Goal: Find specific page/section: Locate item on page

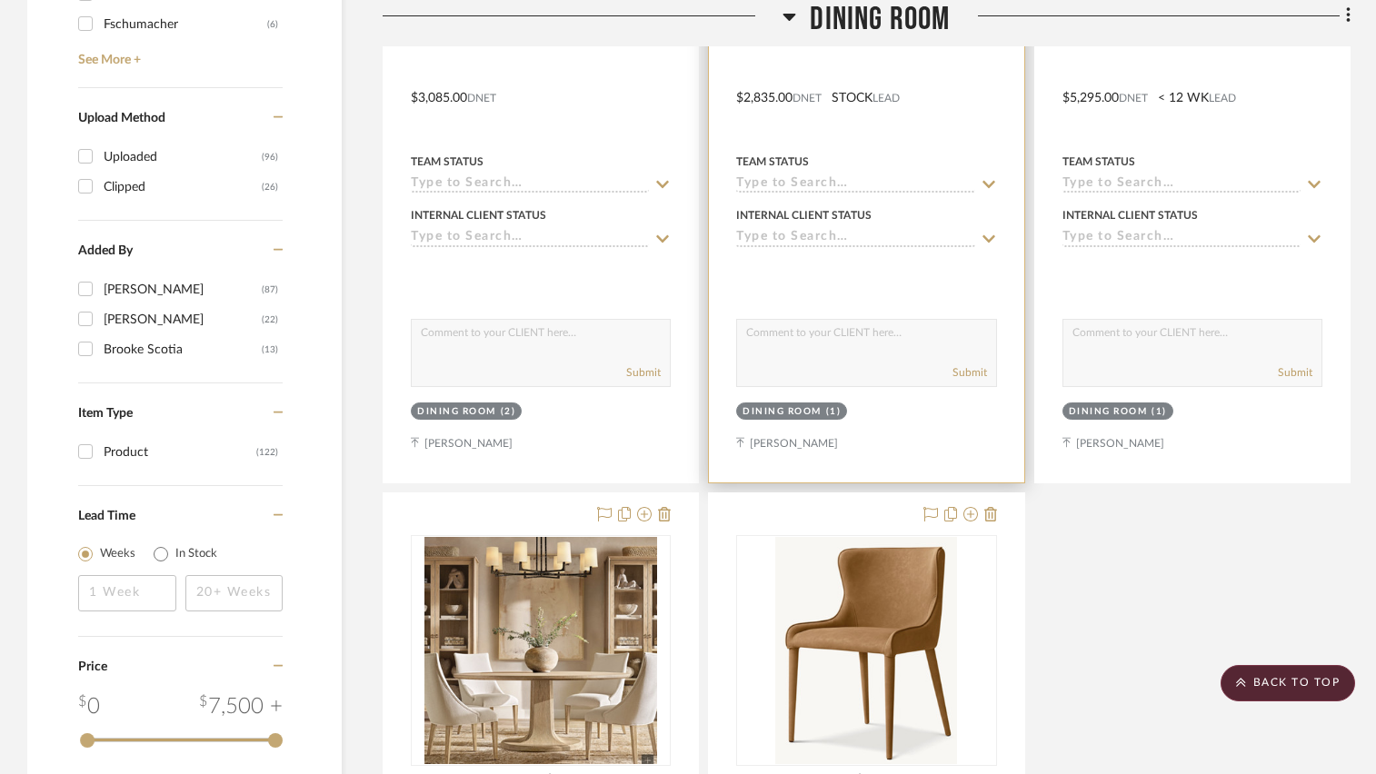
click at [791, 15] on div at bounding box center [866, 13] width 260 height 16
click at [788, 16] on div at bounding box center [866, 13] width 260 height 16
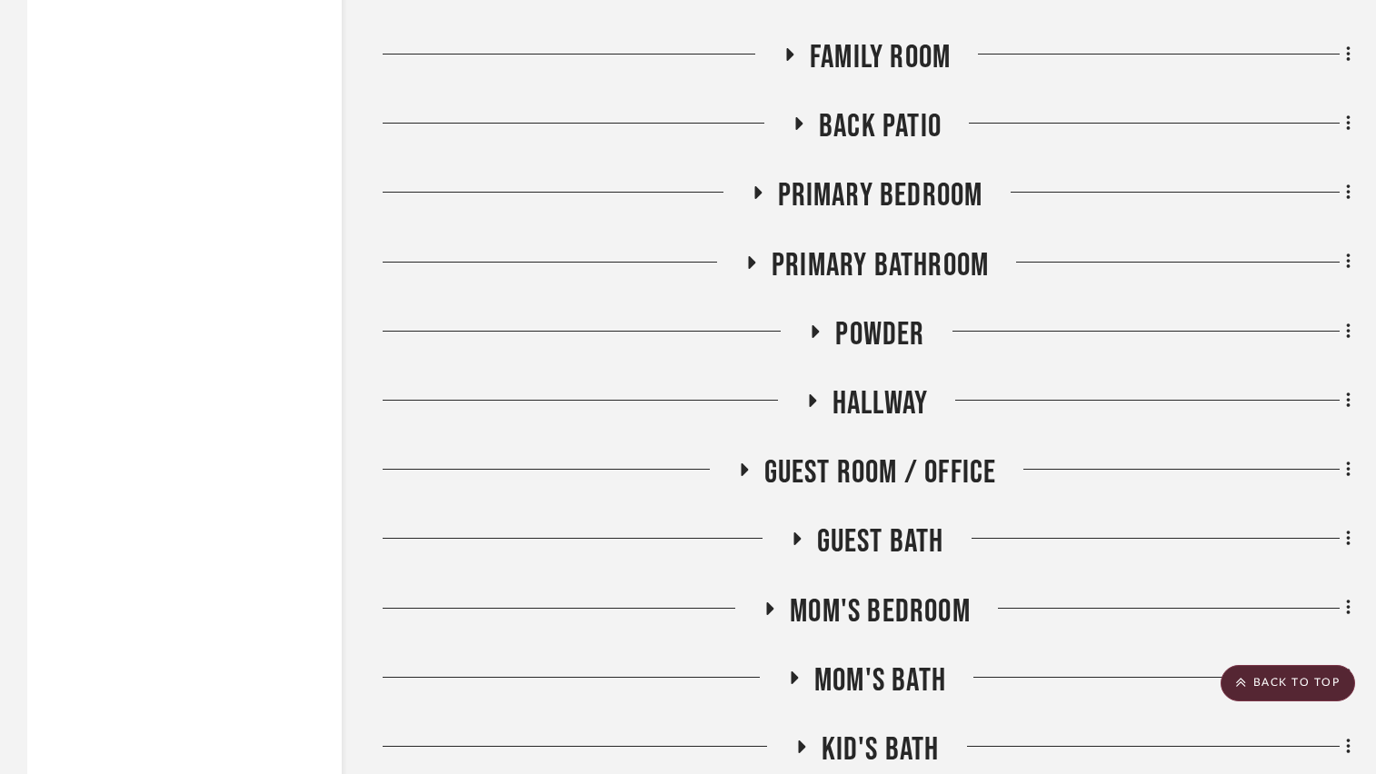
scroll to position [3628, 0]
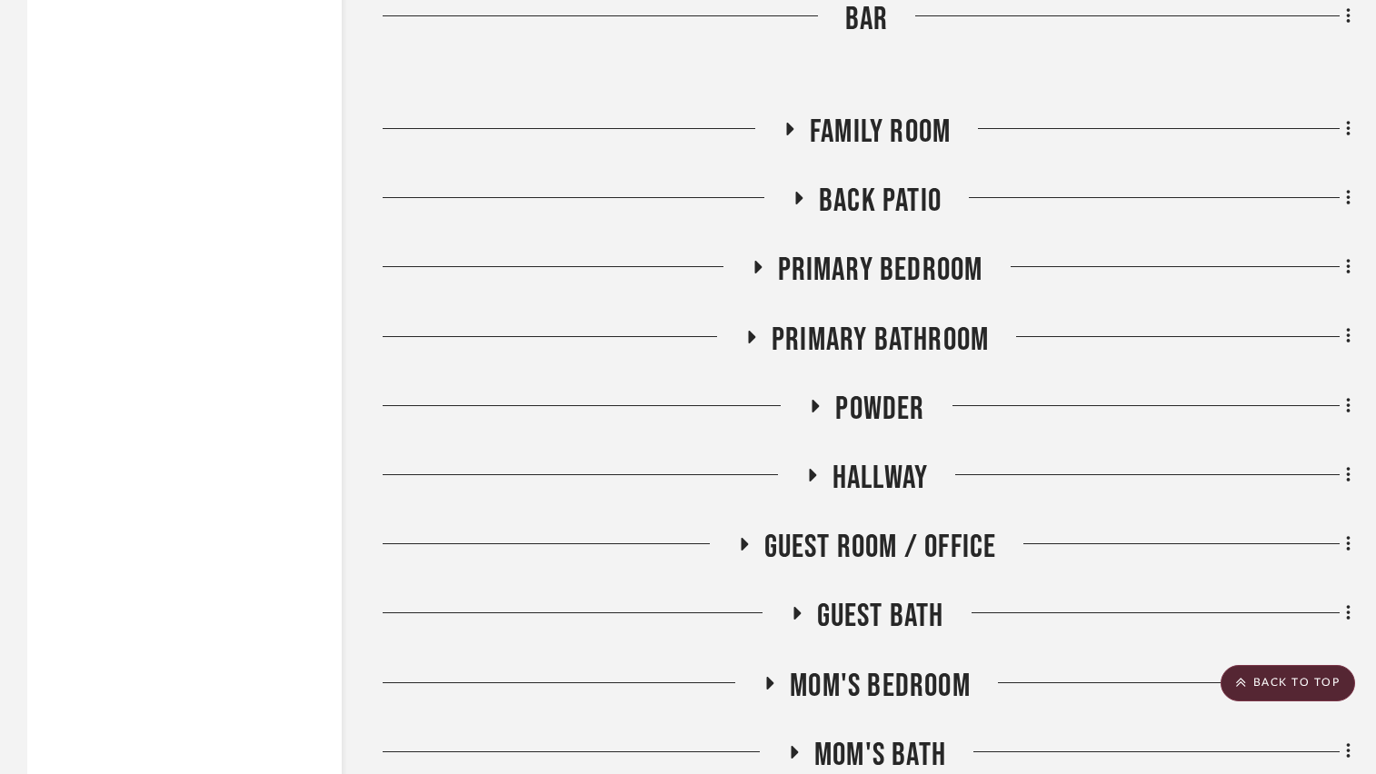
click at [749, 333] on icon at bounding box center [751, 337] width 7 height 13
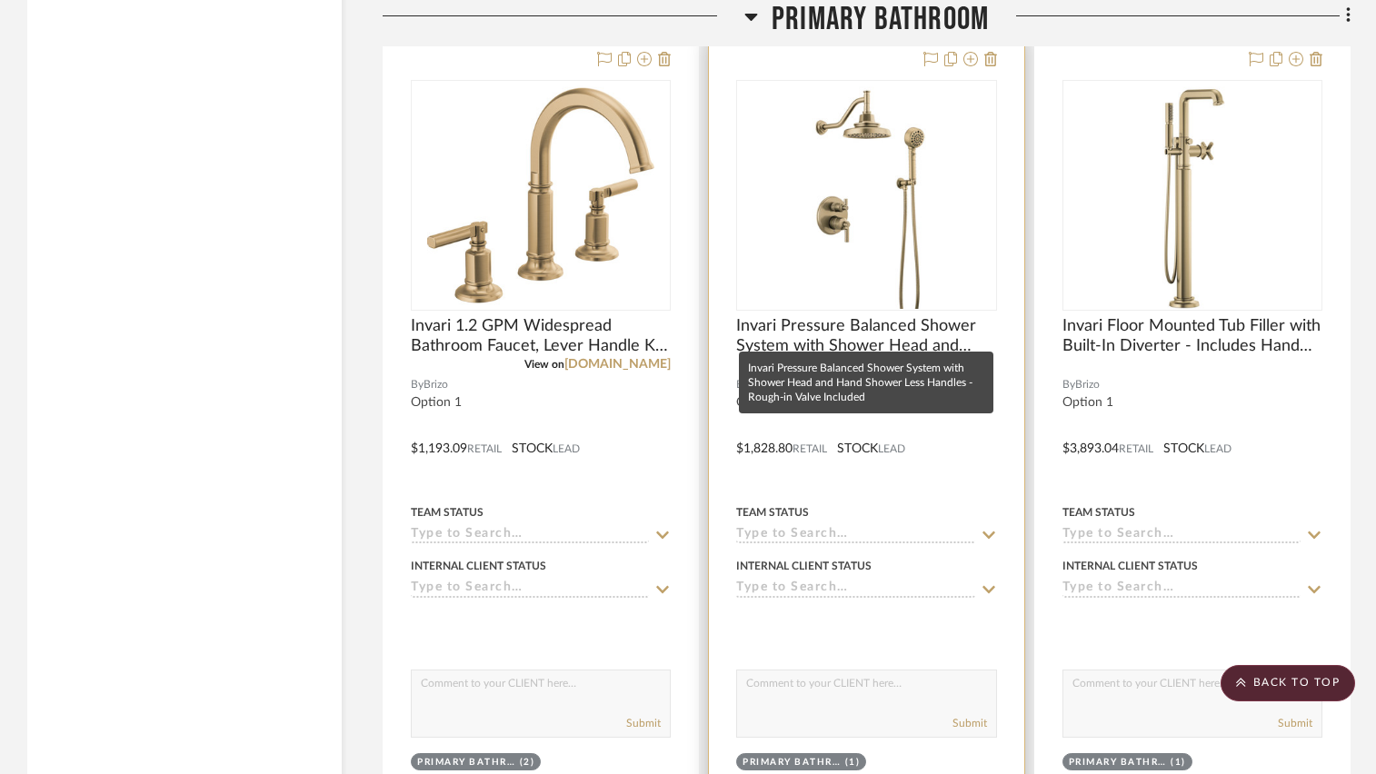
scroll to position [3992, 0]
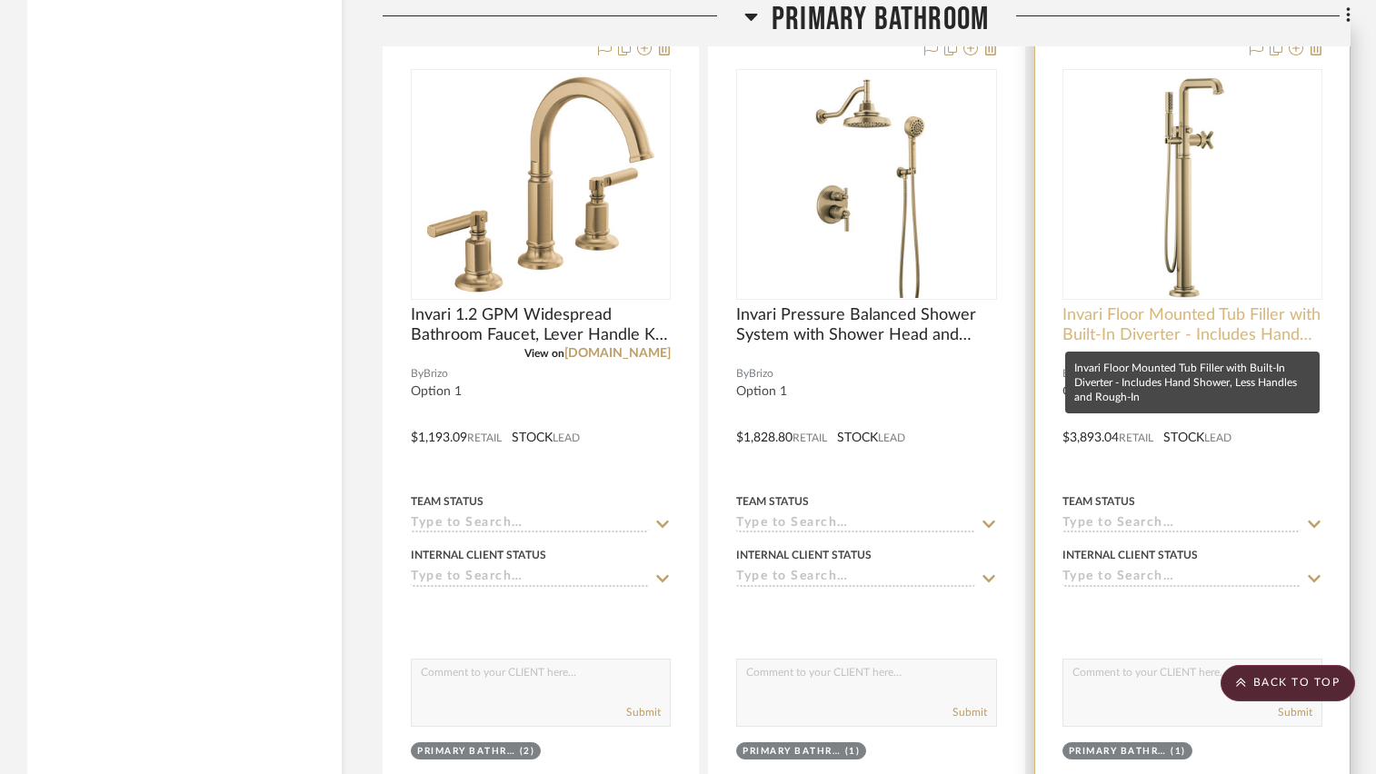
click at [1089, 331] on span "Invari Floor Mounted Tub Filler with Built-In Diverter - Includes Hand Shower, …" at bounding box center [1192, 325] width 260 height 40
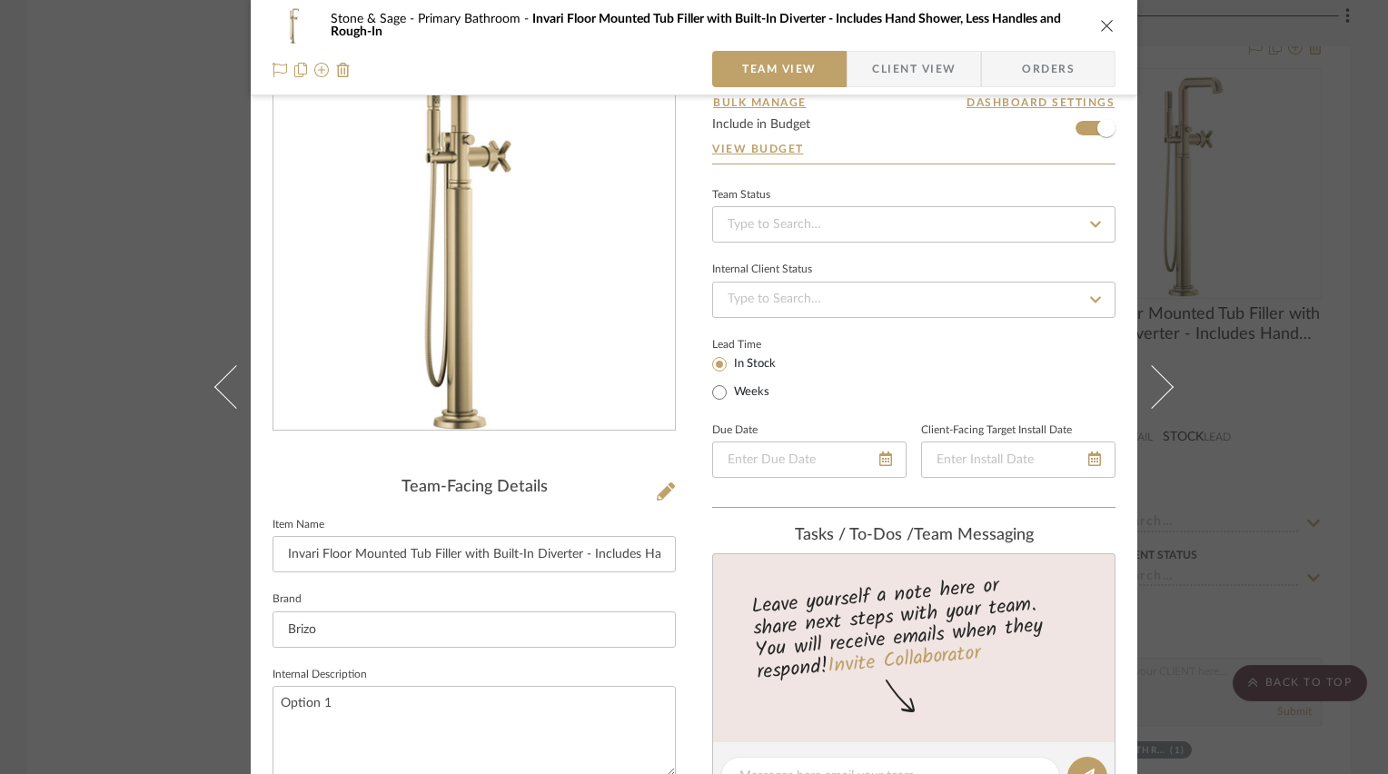
scroll to position [273, 0]
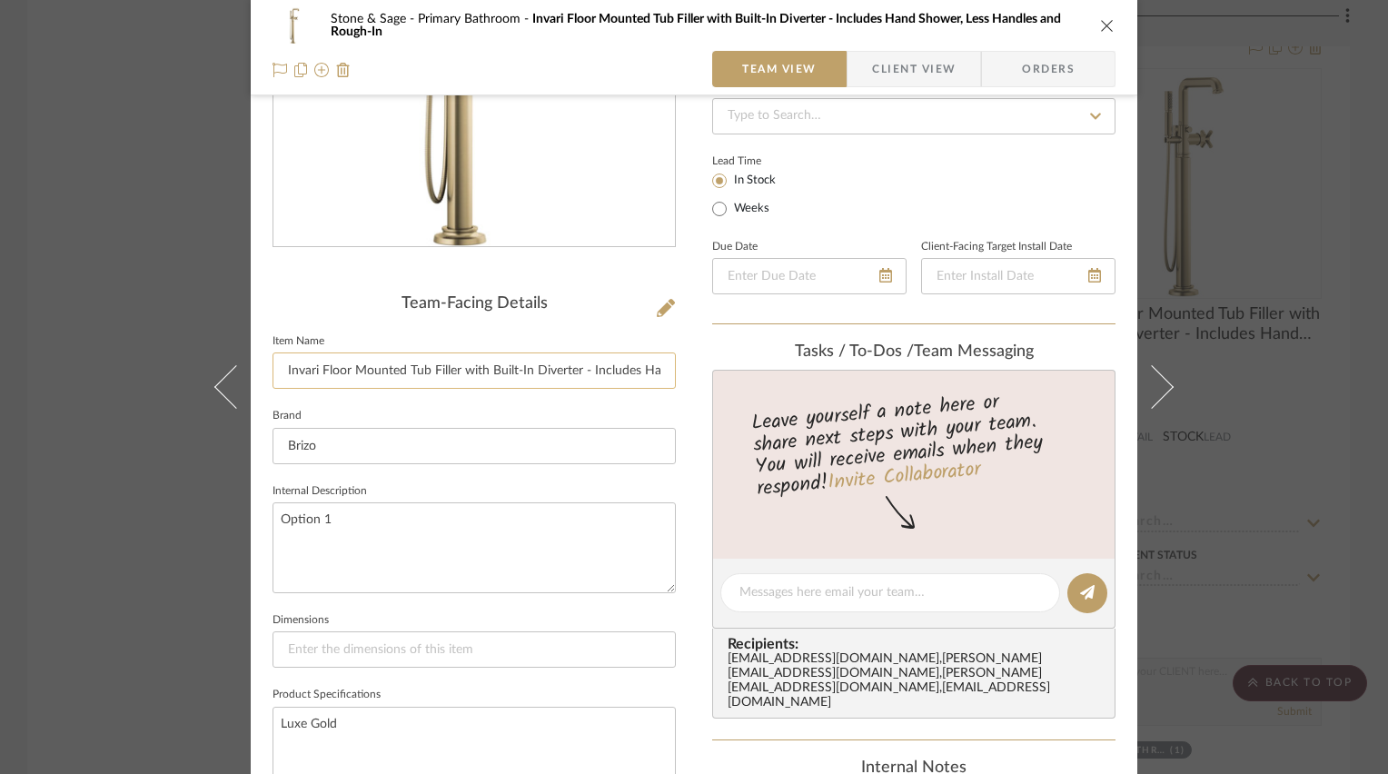
click at [476, 371] on input "Invari Floor Mounted Tub Filler with Built-In Diverter - Includes Hand Shower, …" at bounding box center [474, 371] width 403 height 36
click at [476, 369] on input "Invari Floor Mounted Tub Filler with Built-In Diverter - Includes Hand Shower, …" at bounding box center [474, 371] width 403 height 36
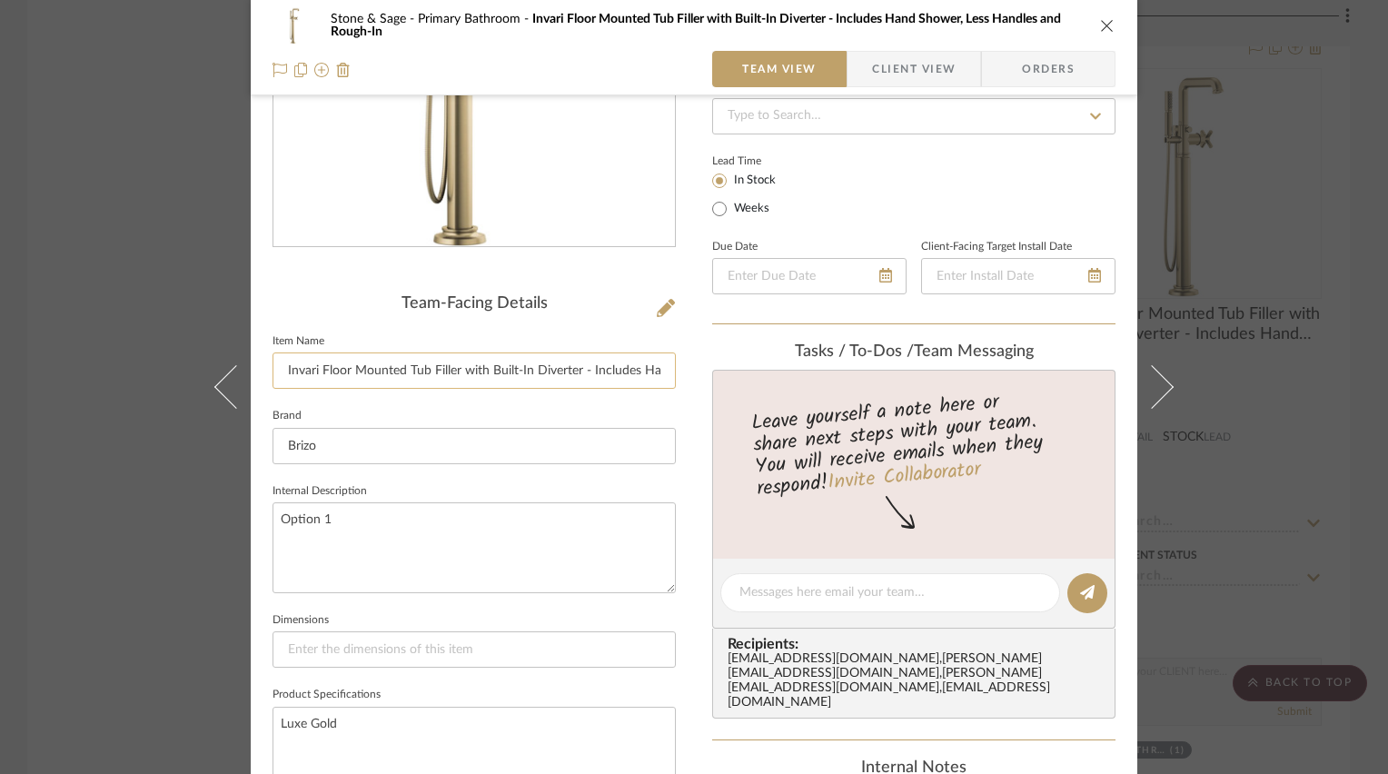
click at [476, 369] on input "Invari Floor Mounted Tub Filler with Built-In Diverter - Includes Hand Shower, …" at bounding box center [474, 371] width 403 height 36
